Goal: Find specific page/section: Find specific page/section

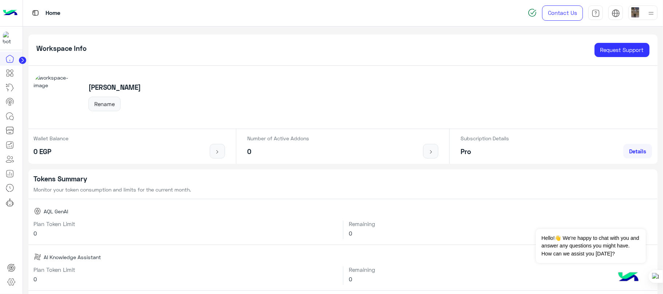
click at [11, 8] on img at bounding box center [10, 12] width 15 height 15
